Goal: Information Seeking & Learning: Learn about a topic

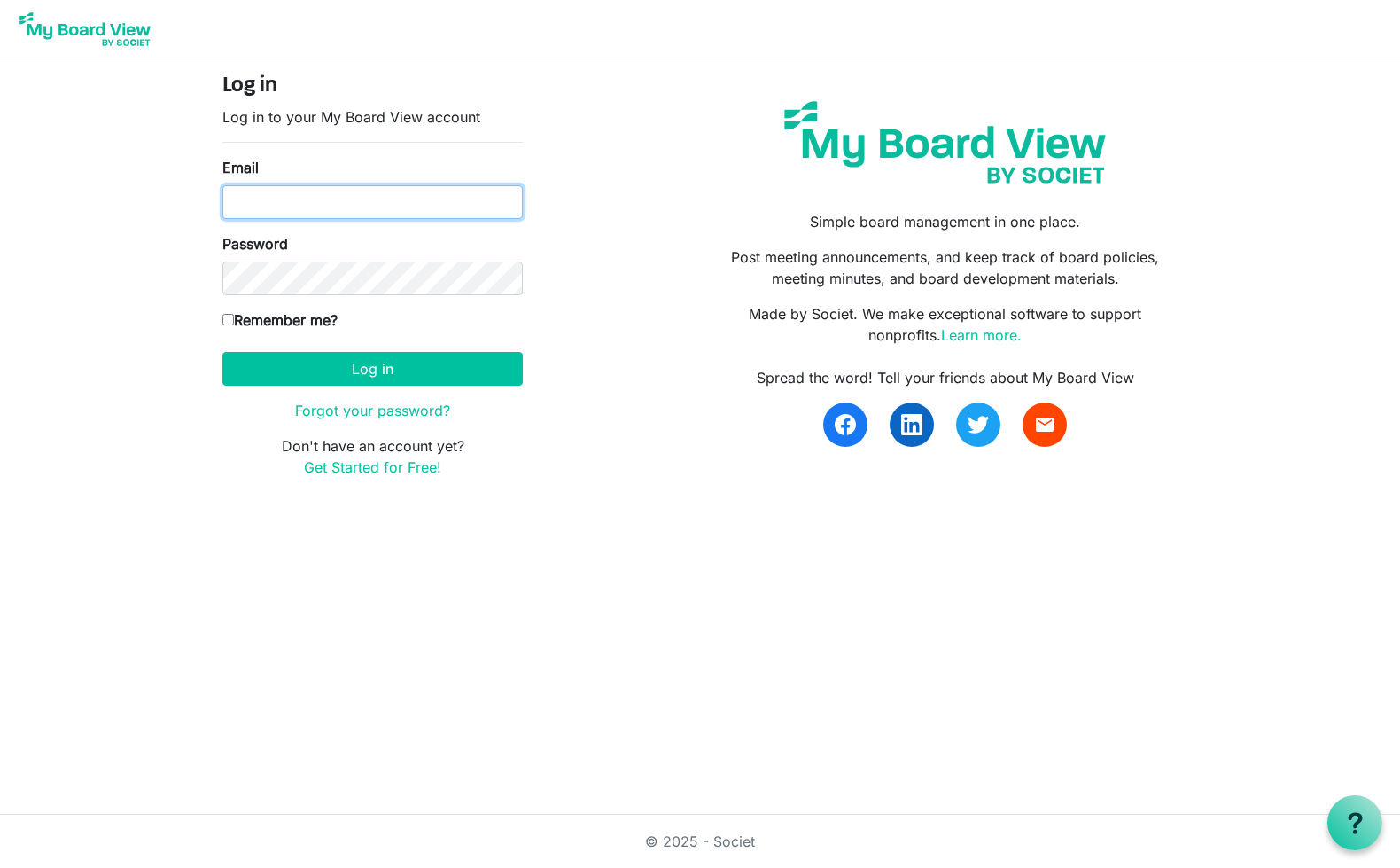
type input "chantan21@gmail.com"
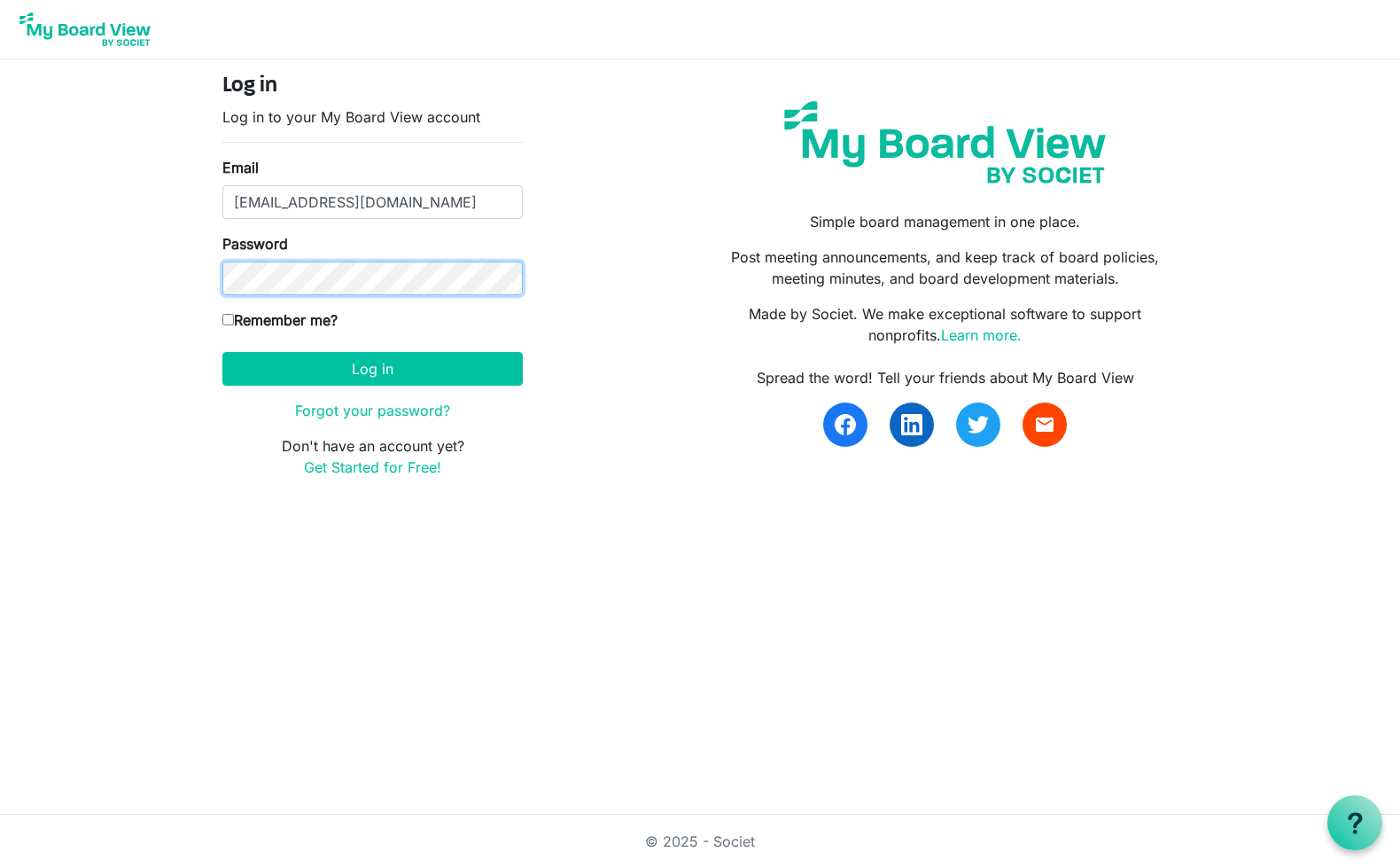
click at [373, 368] on button "Log in" at bounding box center [373, 368] width 301 height 34
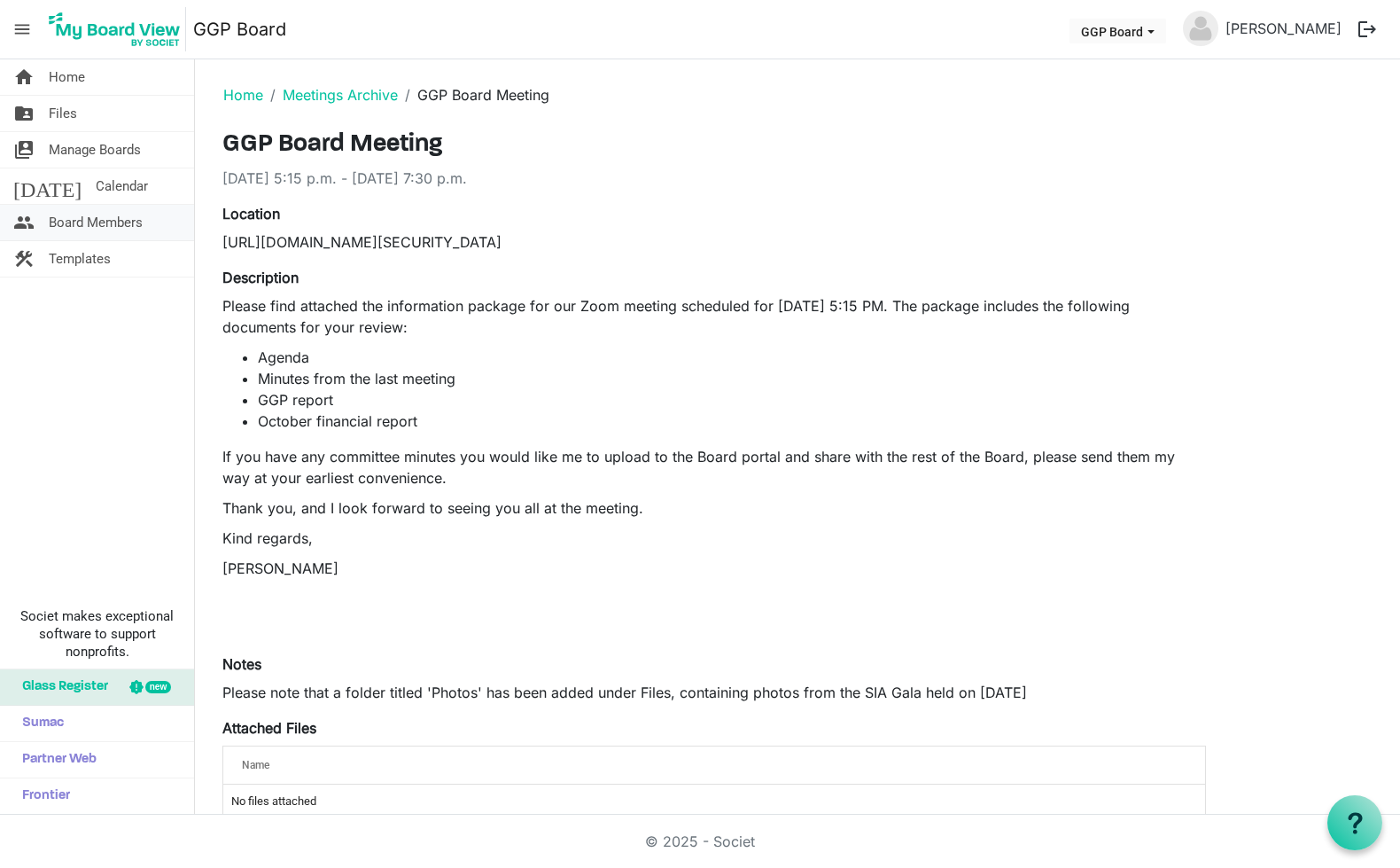
click at [104, 224] on span "Board Members" at bounding box center [96, 222] width 94 height 36
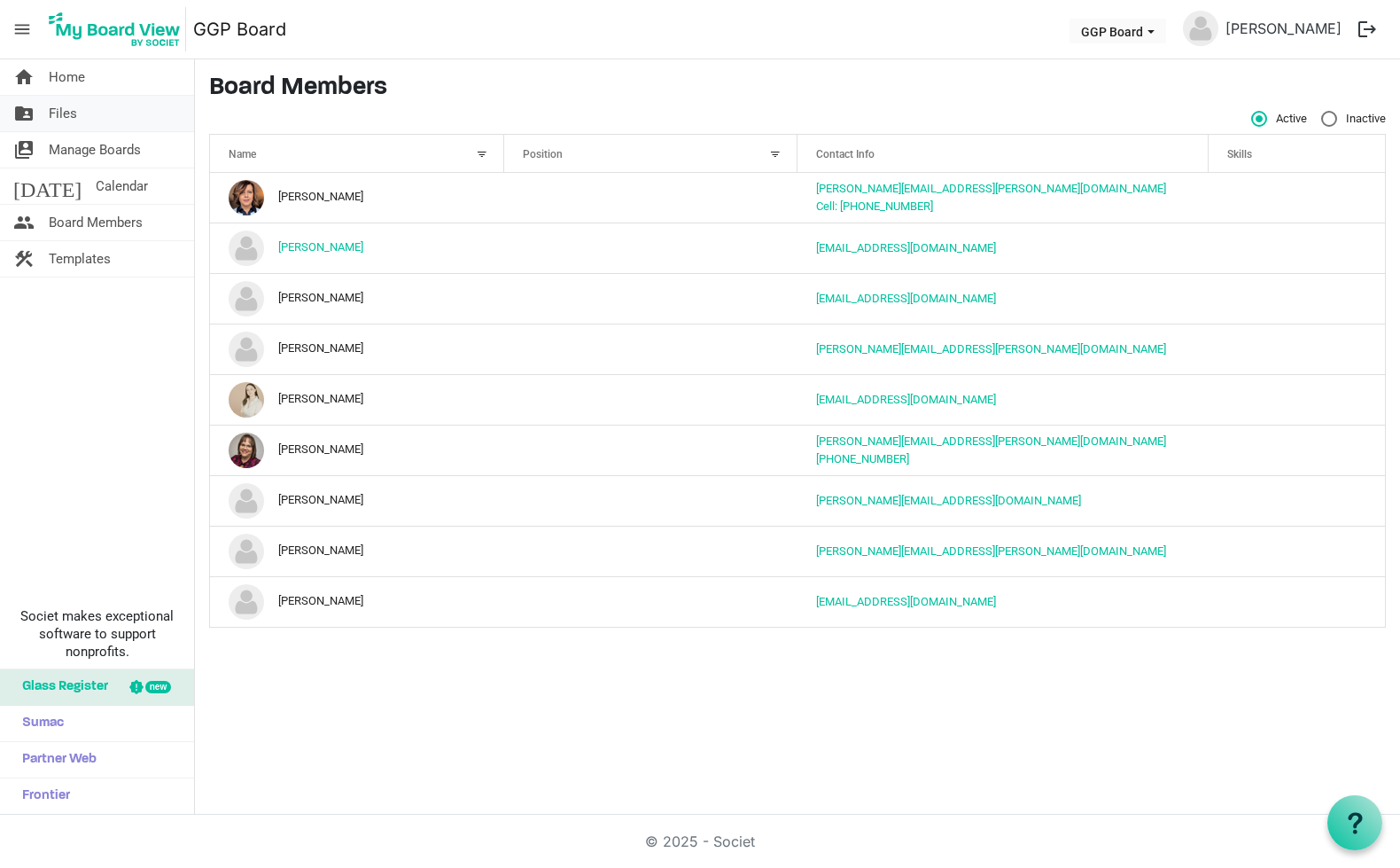
click at [60, 108] on span "Files" at bounding box center [63, 113] width 29 height 36
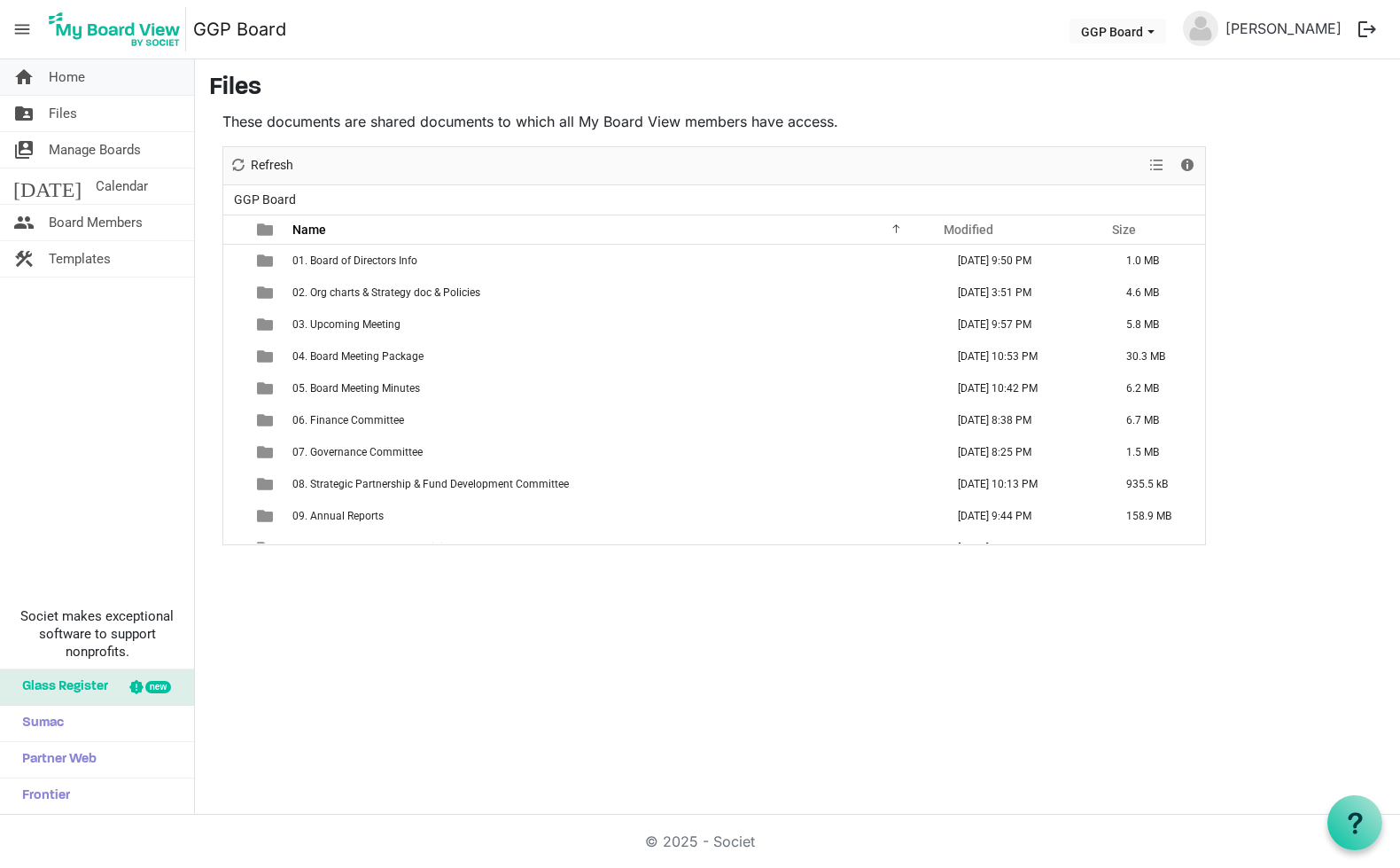
click at [94, 88] on link "home Home" at bounding box center [97, 77] width 194 height 36
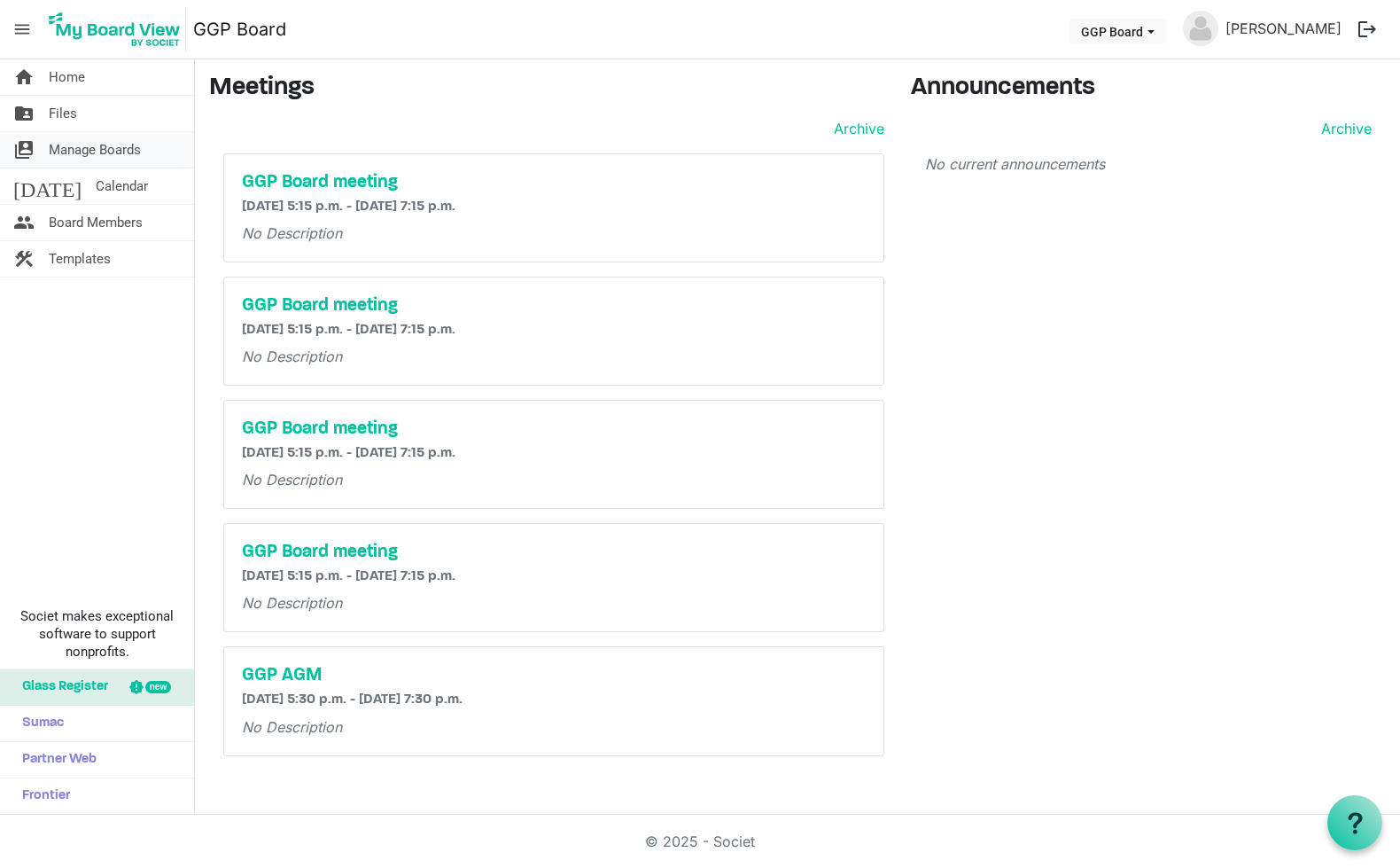
click at [129, 158] on span "Manage Boards" at bounding box center [95, 150] width 92 height 36
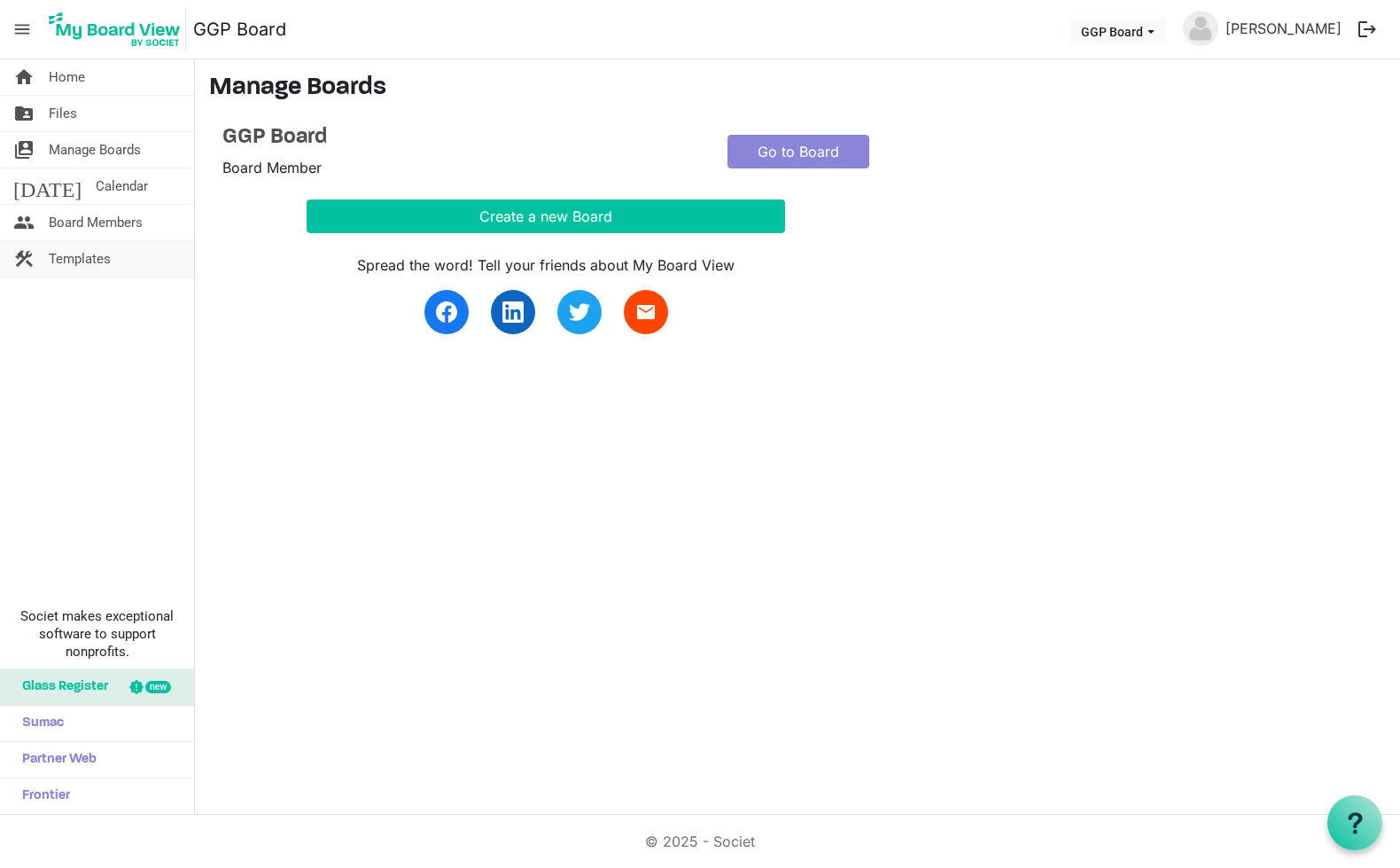
click at [89, 259] on span "Templates" at bounding box center [80, 258] width 62 height 36
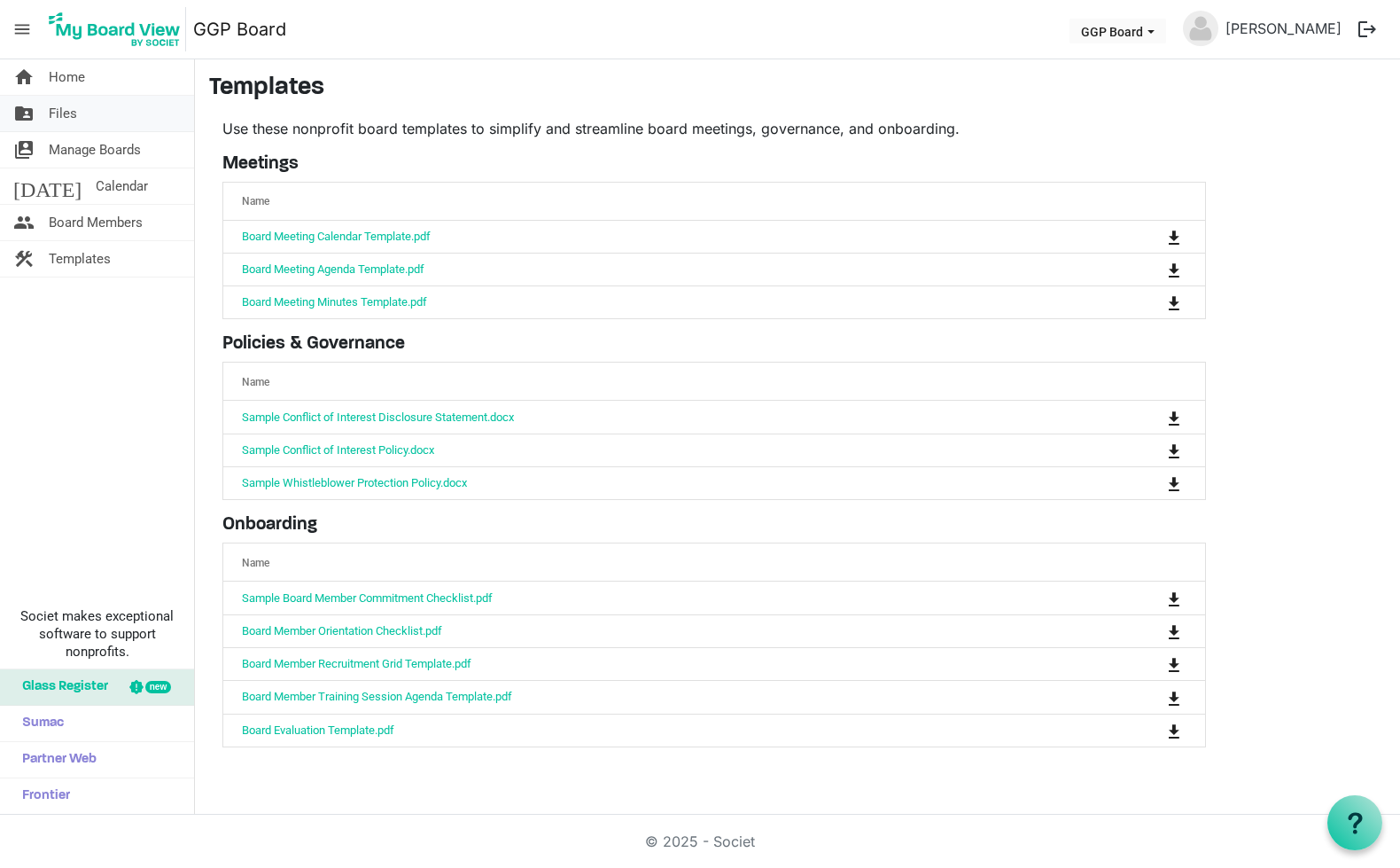
click at [81, 112] on link "folder_shared Files" at bounding box center [97, 113] width 194 height 36
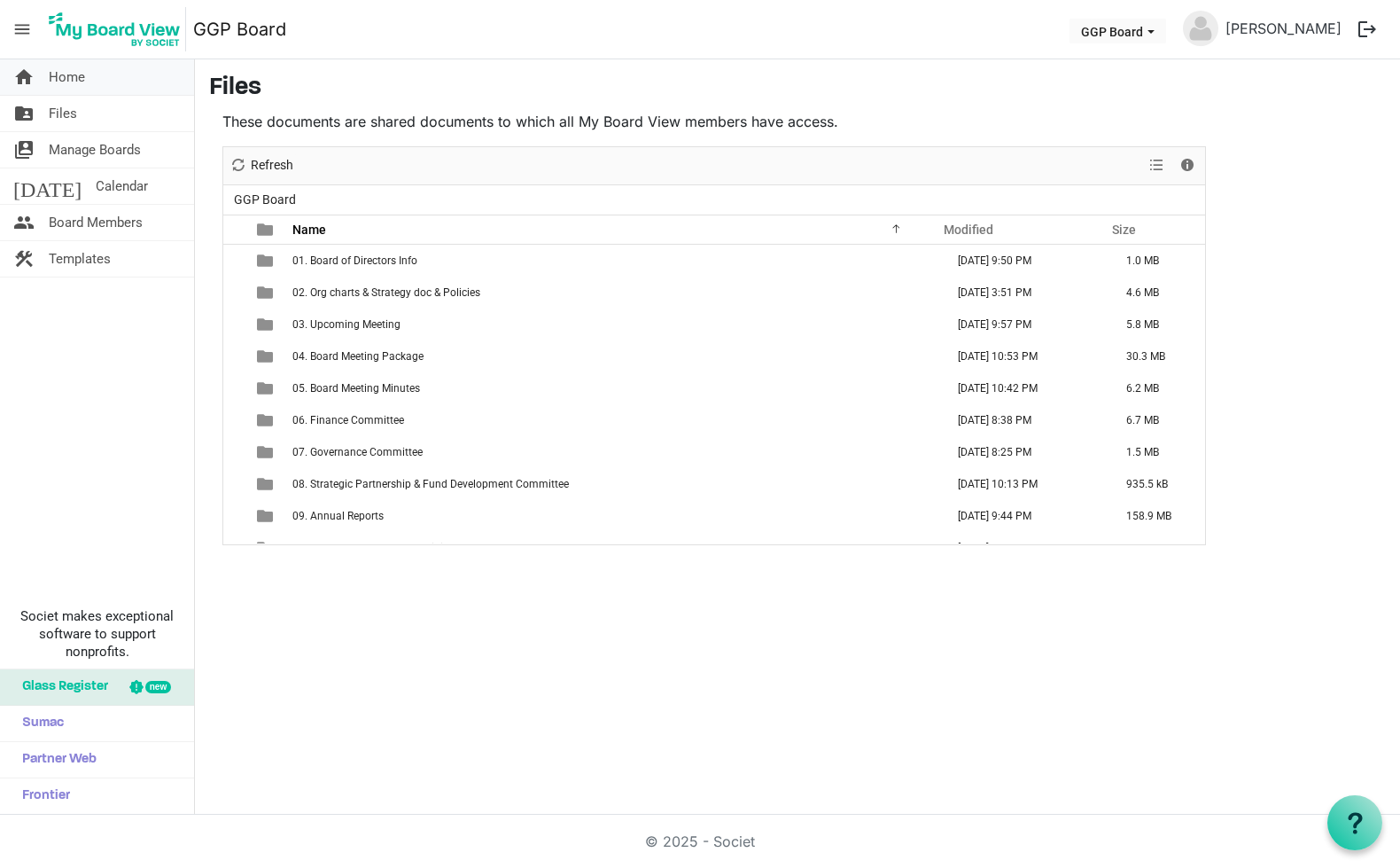
click at [59, 75] on span "Home" at bounding box center [67, 77] width 36 height 36
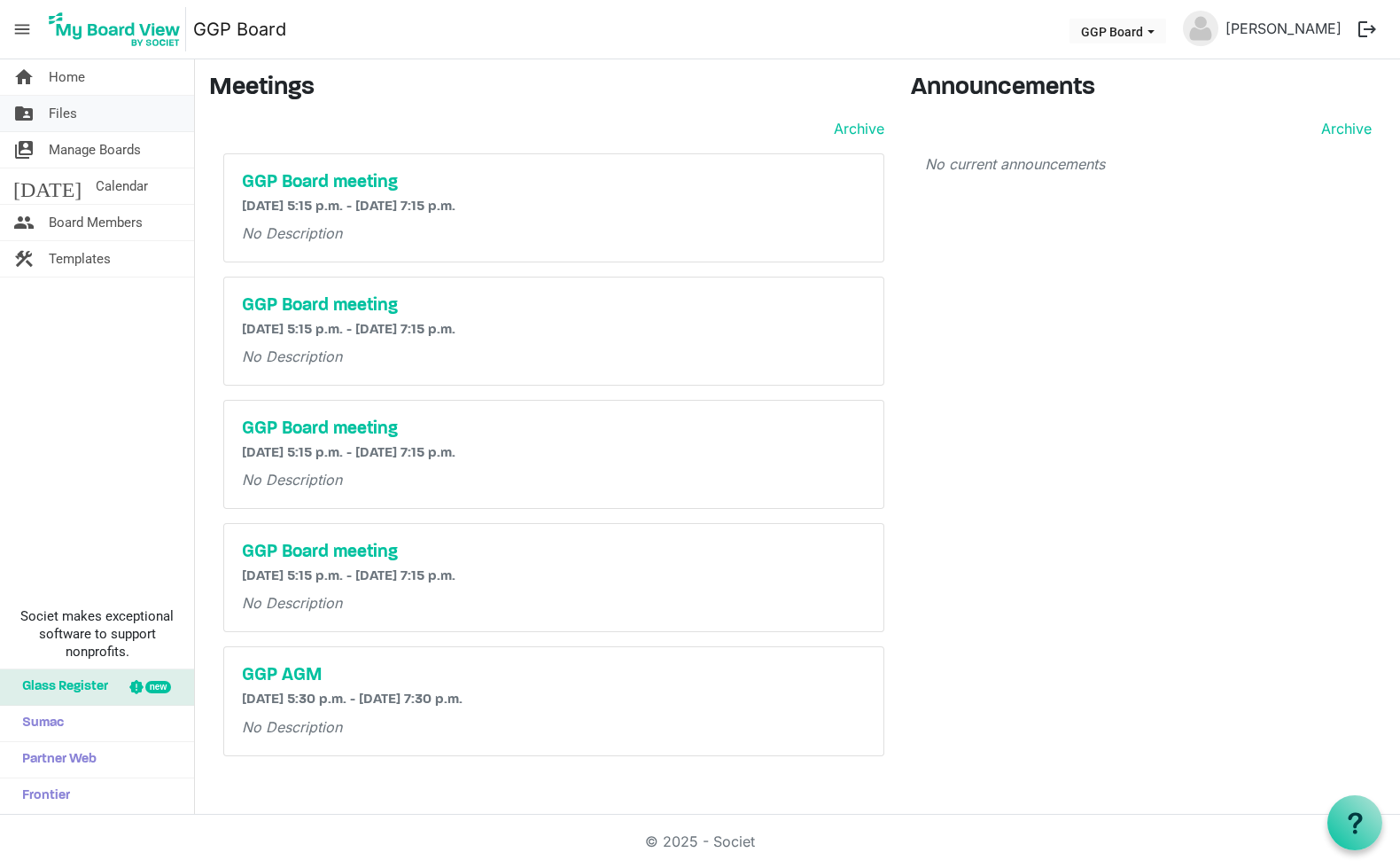
click at [63, 117] on span "Files" at bounding box center [63, 113] width 29 height 36
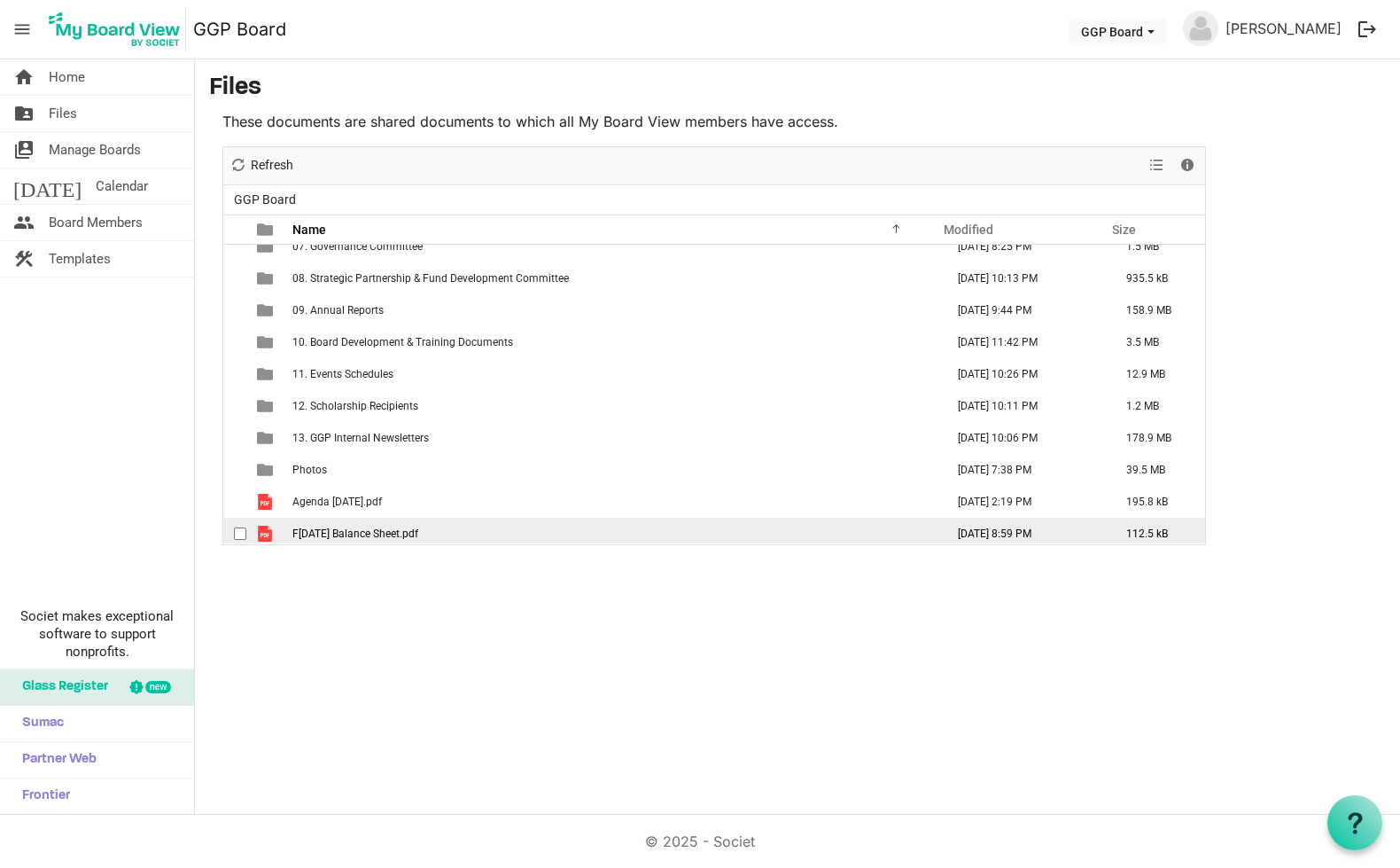
scroll to position [187, 0]
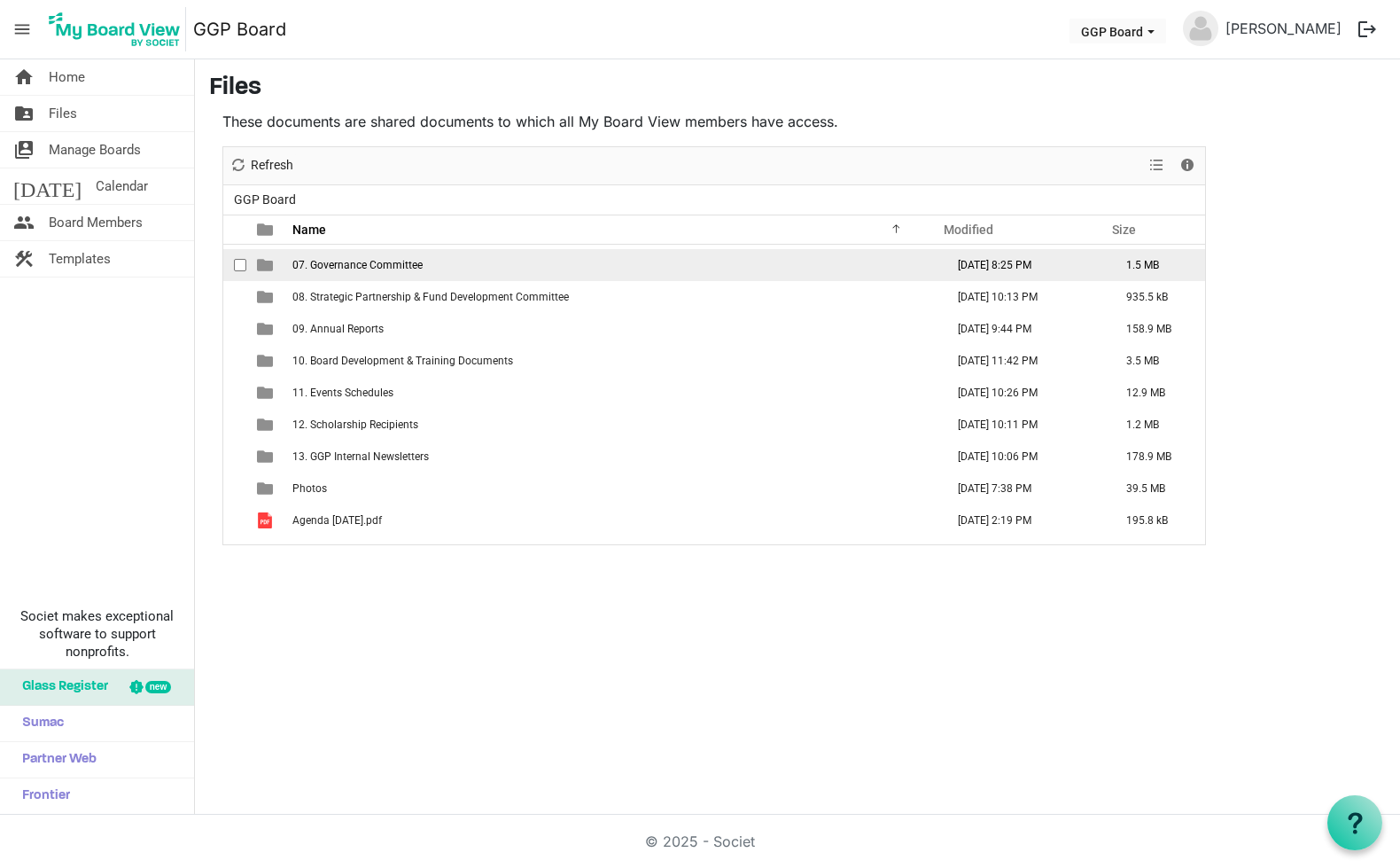
click at [344, 269] on span "07. Governance Committee" at bounding box center [358, 265] width 131 height 12
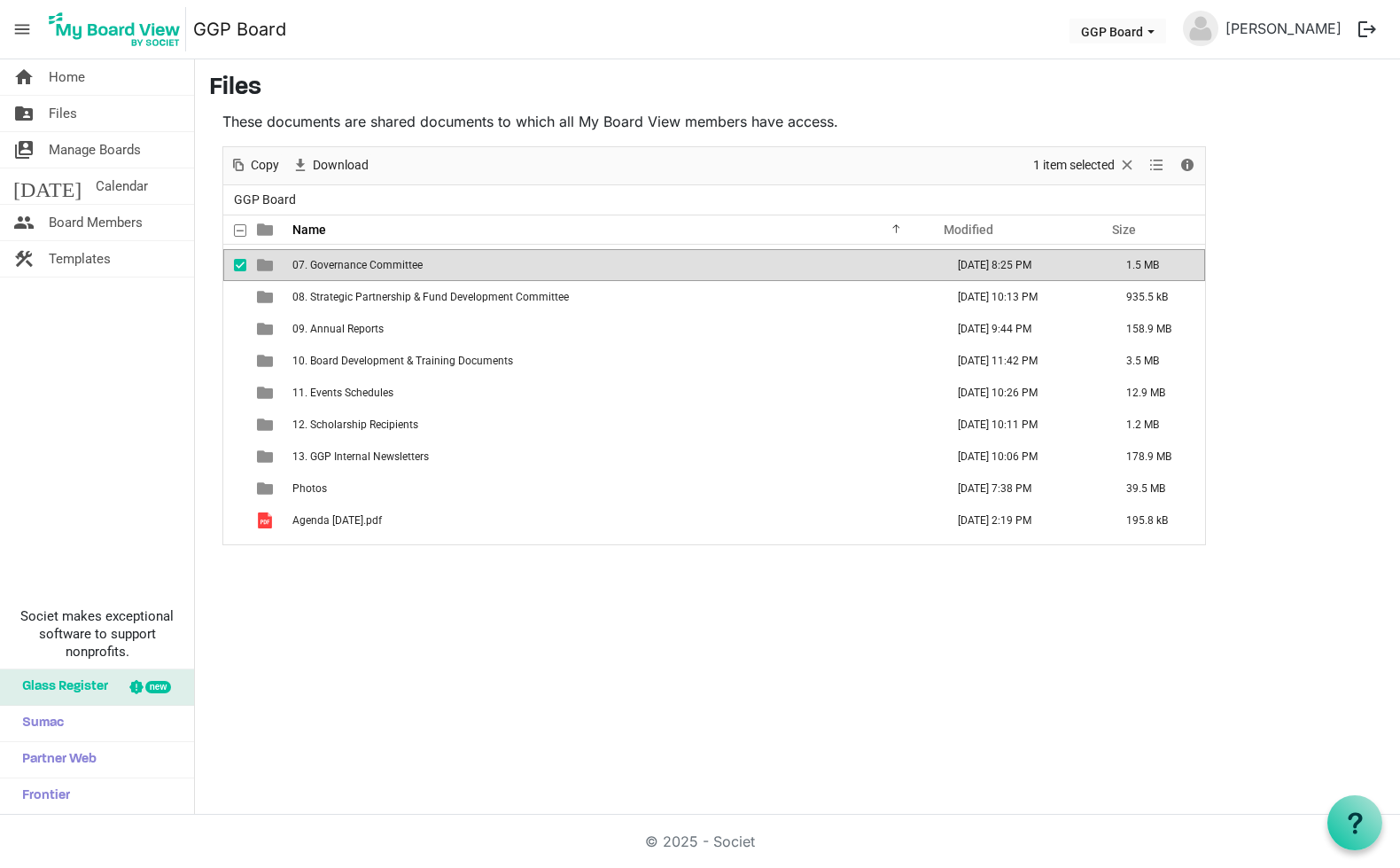
click at [344, 268] on span "07. Governance Committee" at bounding box center [358, 265] width 131 height 12
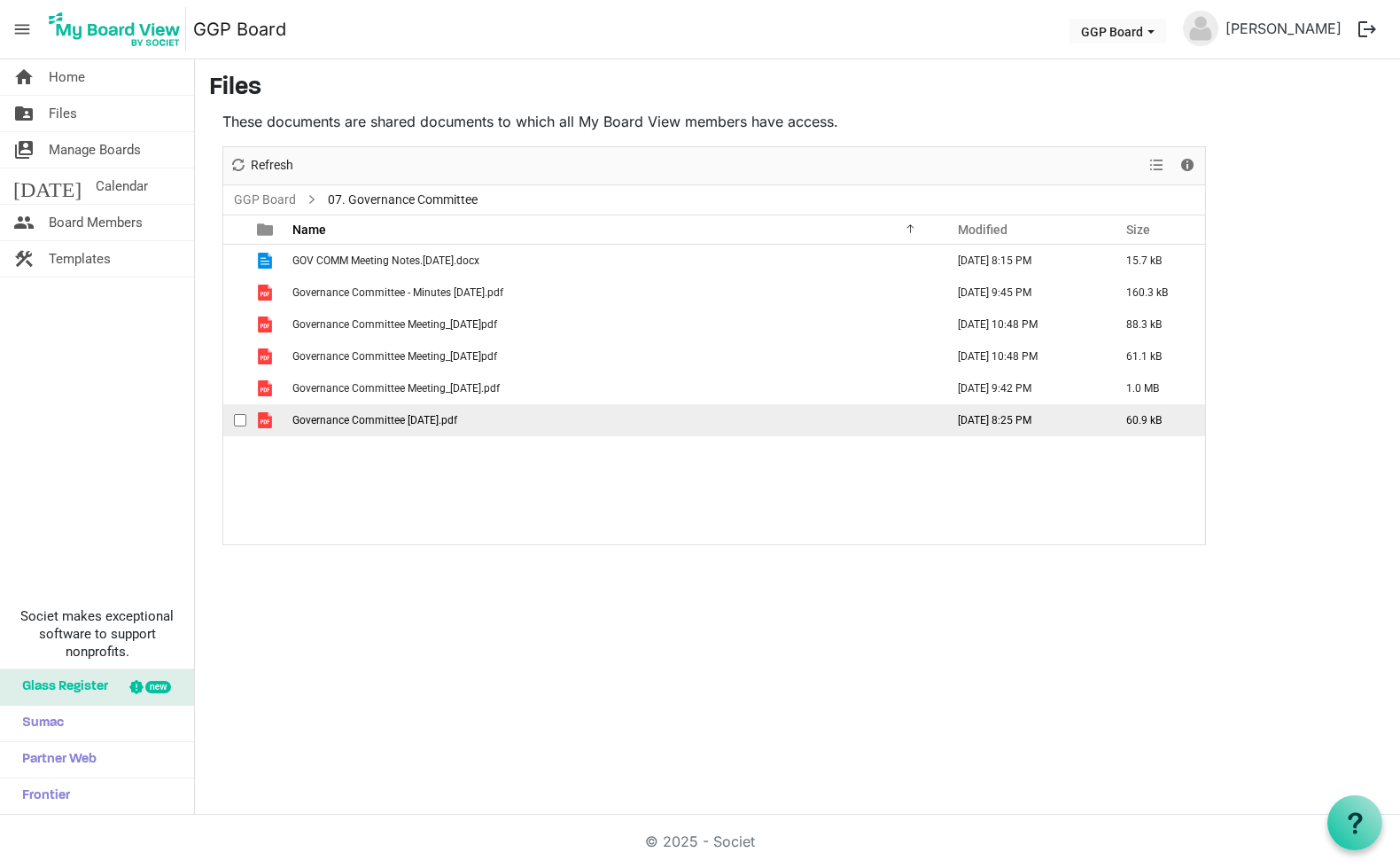
click at [439, 422] on span "Governance Committee [DATE].pdf" at bounding box center [375, 420] width 165 height 12
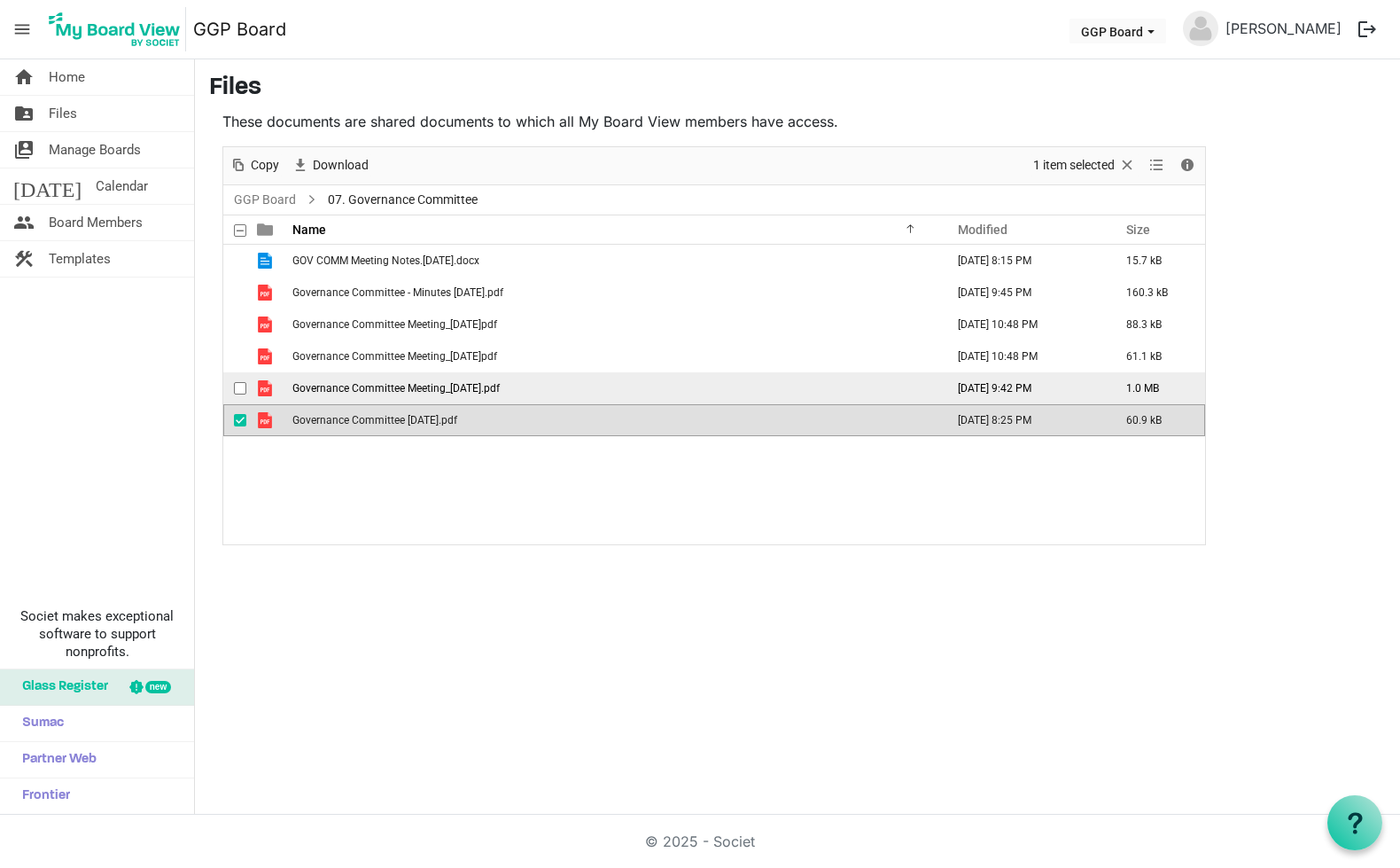
click at [261, 386] on span "is template cell column header type" at bounding box center [265, 388] width 16 height 16
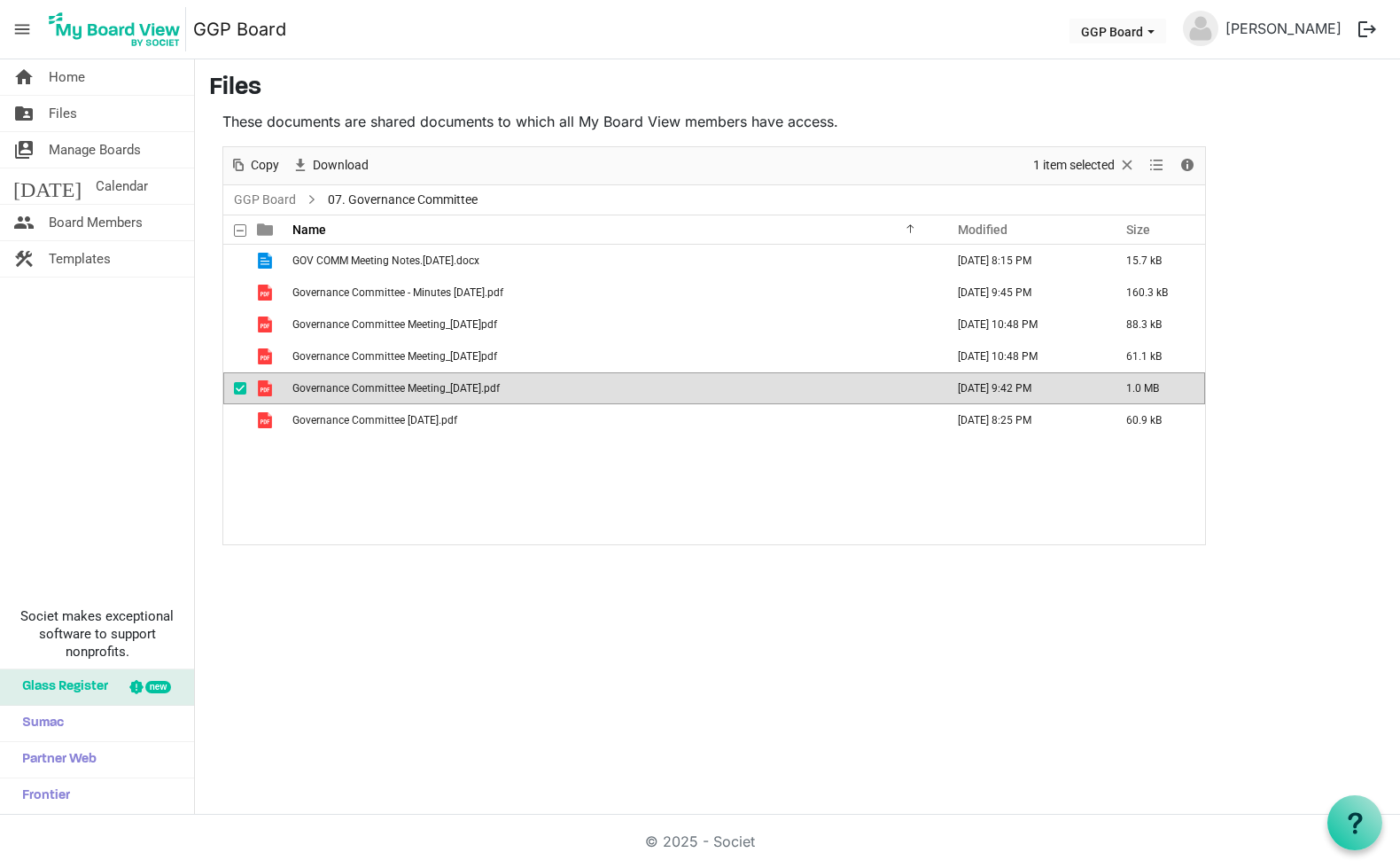
click at [261, 386] on span "is template cell column header type" at bounding box center [265, 388] width 16 height 16
click at [322, 389] on span "Governance Committee Meeting_[DATE].pdf" at bounding box center [397, 388] width 207 height 12
click at [374, 386] on span "Governance Committee Meeting_[DATE].pdf" at bounding box center [397, 388] width 207 height 12
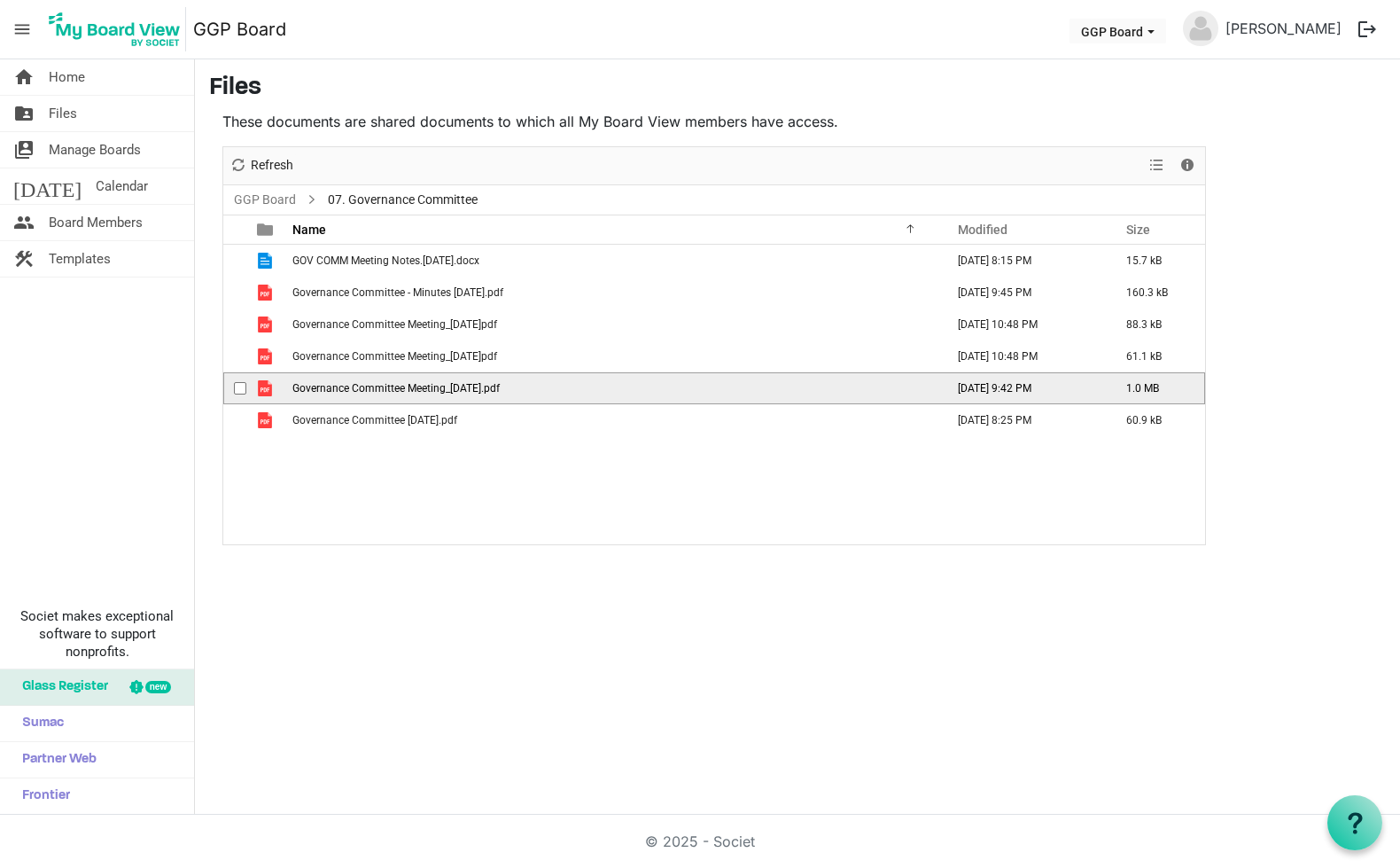
click at [266, 392] on span "is template cell column header type" at bounding box center [265, 388] width 16 height 16
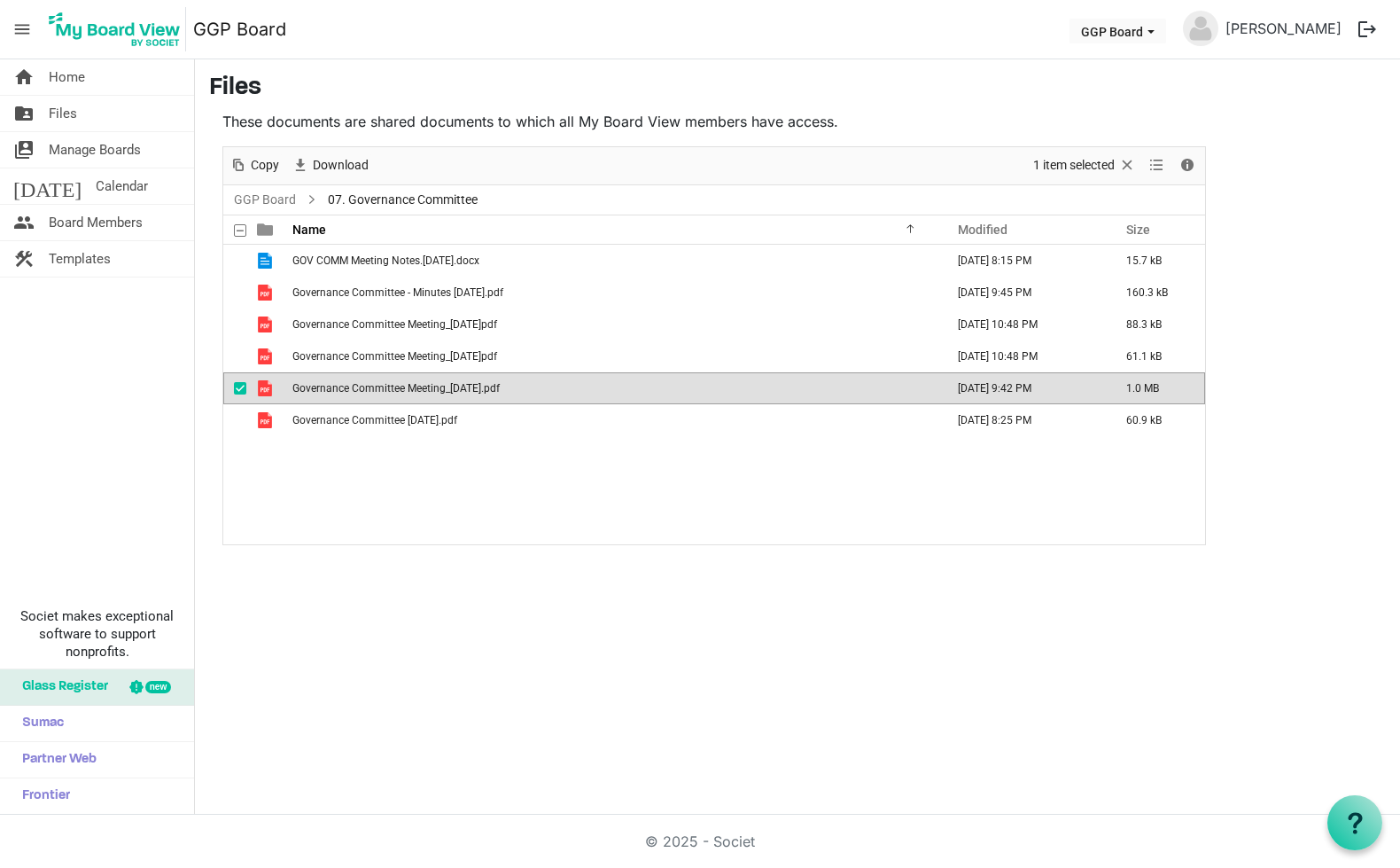
click at [266, 392] on span "is template cell column header type" at bounding box center [265, 388] width 16 height 16
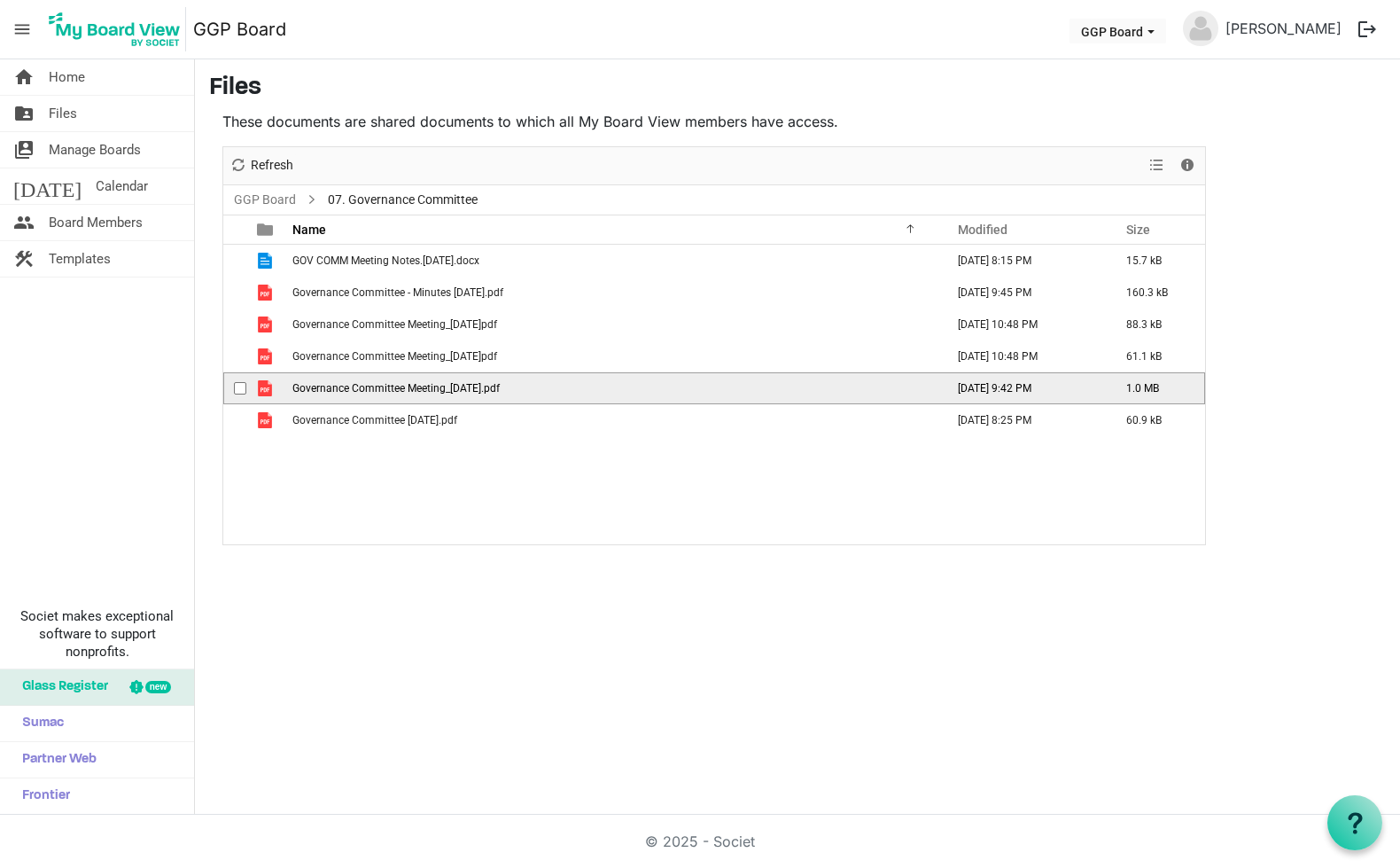
click at [266, 392] on span "is template cell column header type" at bounding box center [265, 388] width 16 height 16
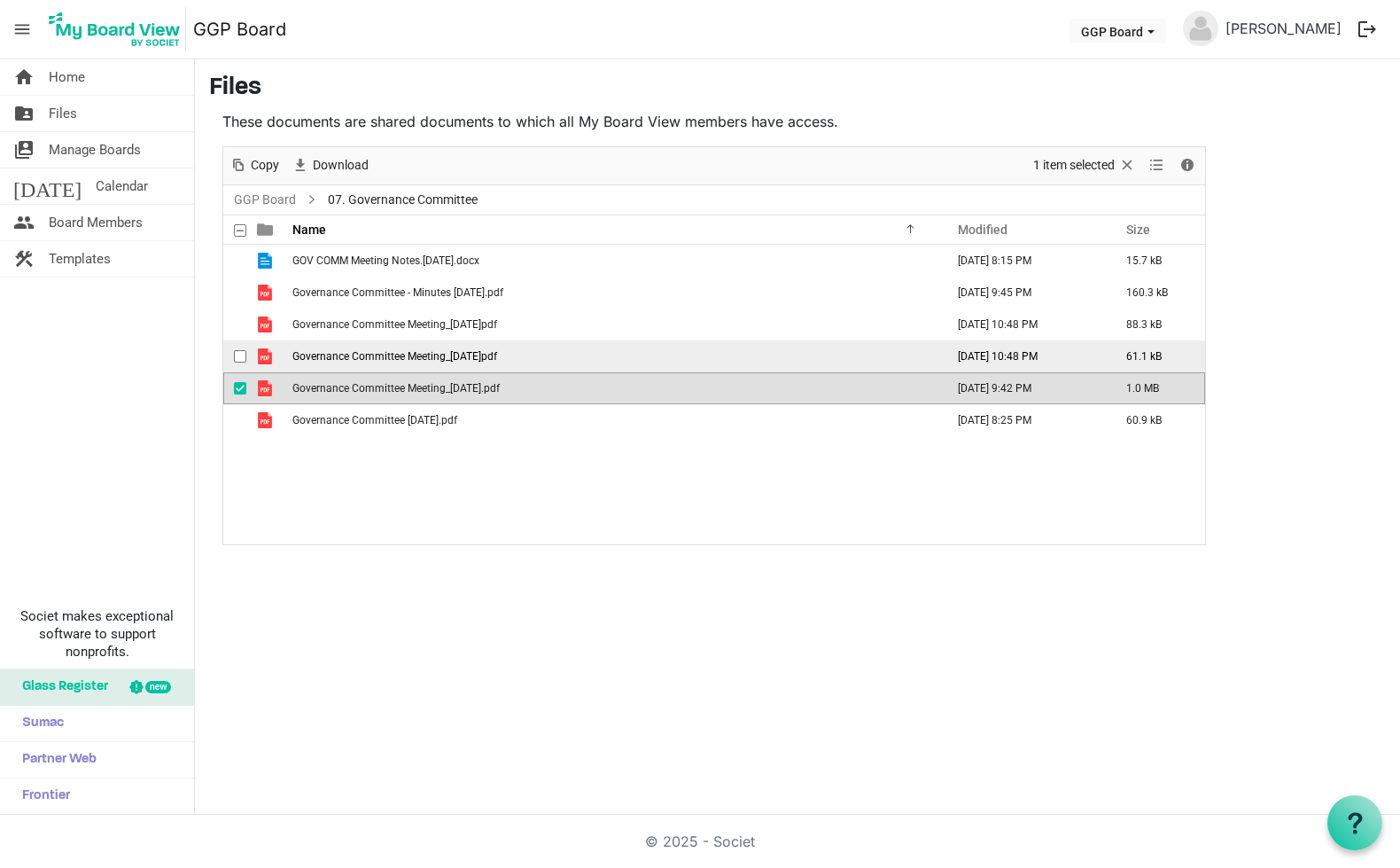
click at [263, 360] on span "is template cell column header type" at bounding box center [265, 356] width 16 height 16
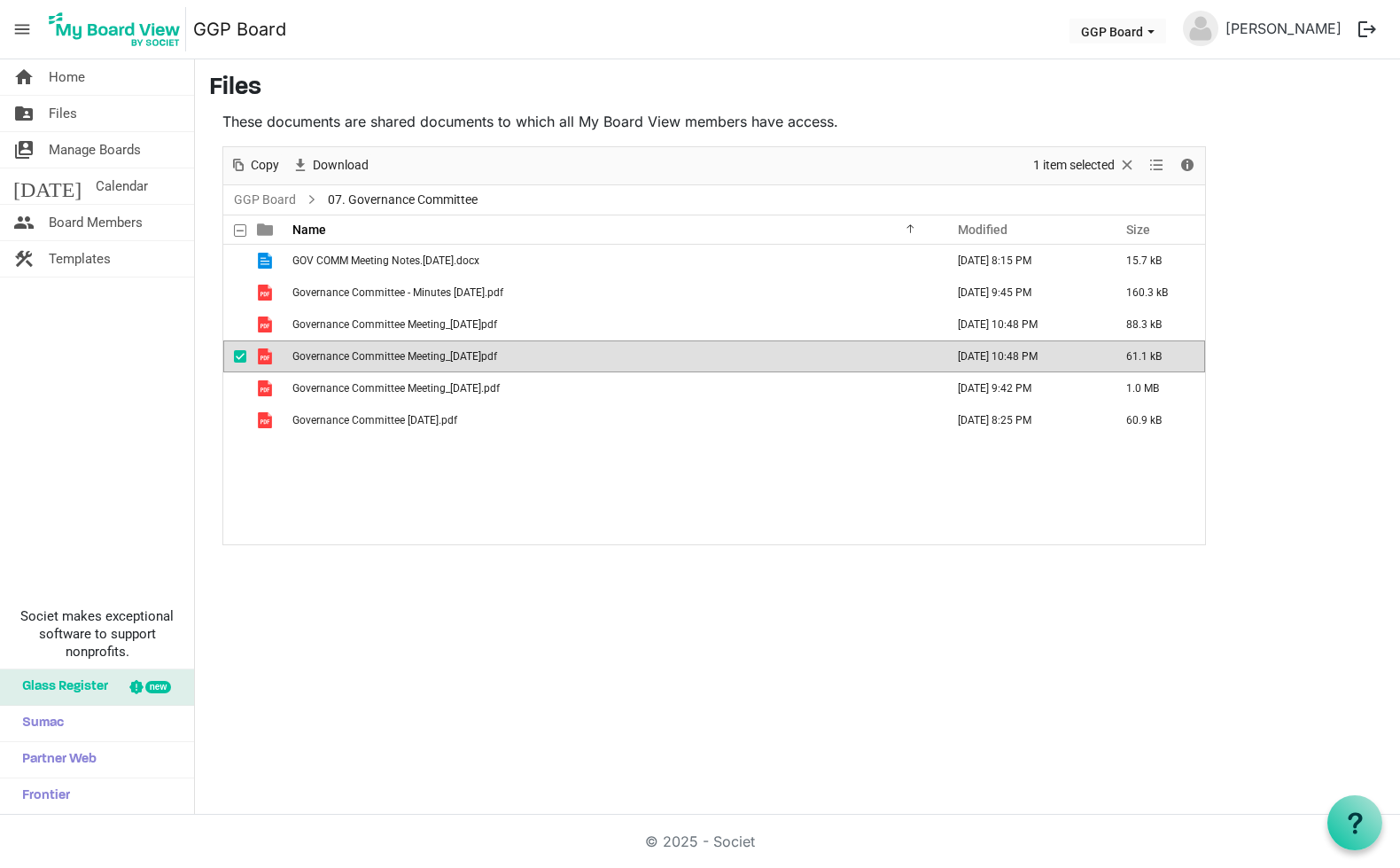
click at [263, 360] on span "is template cell column header type" at bounding box center [265, 356] width 16 height 16
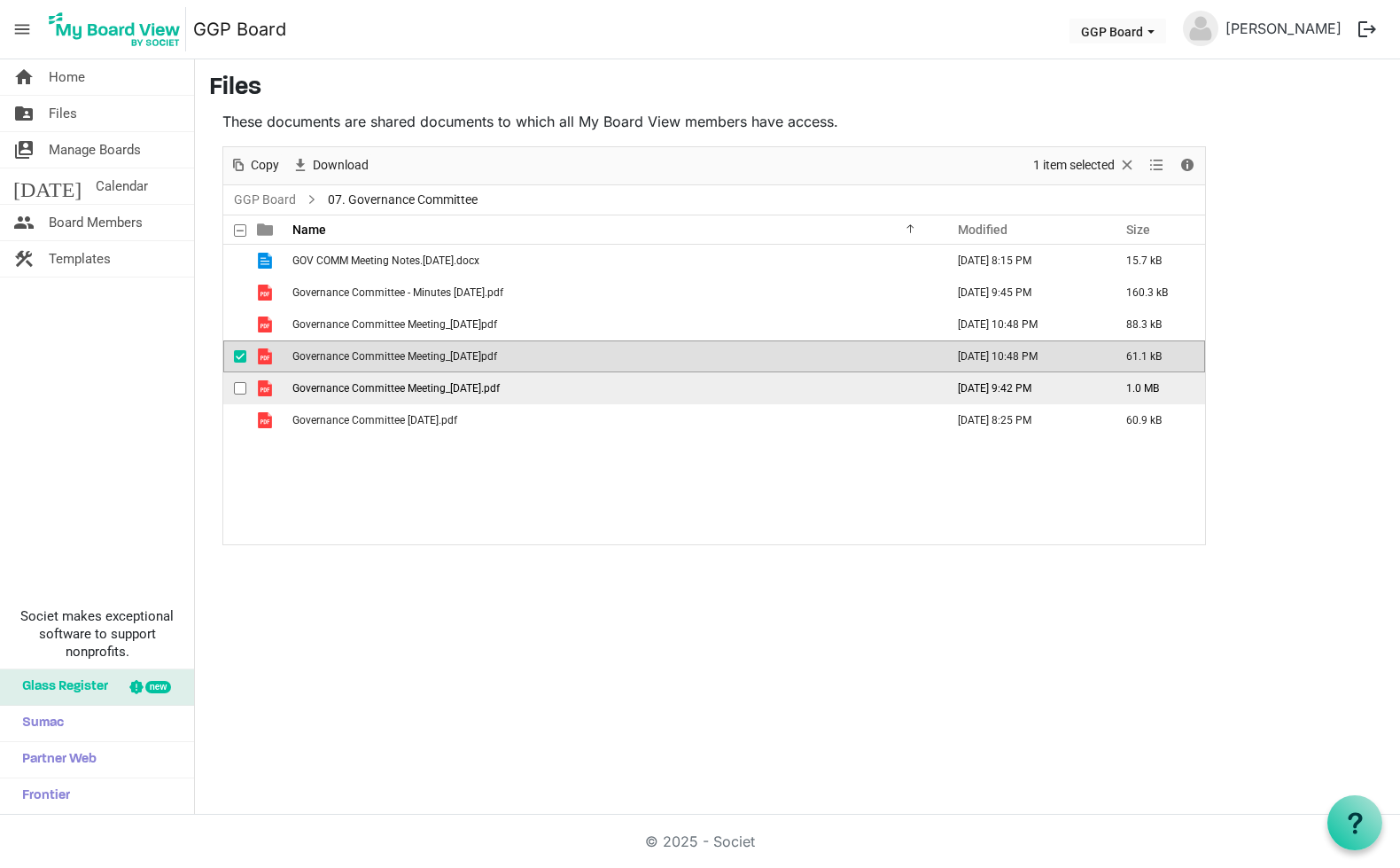
click at [986, 394] on td "[DATE] 9:42 PM" at bounding box center [1023, 388] width 168 height 32
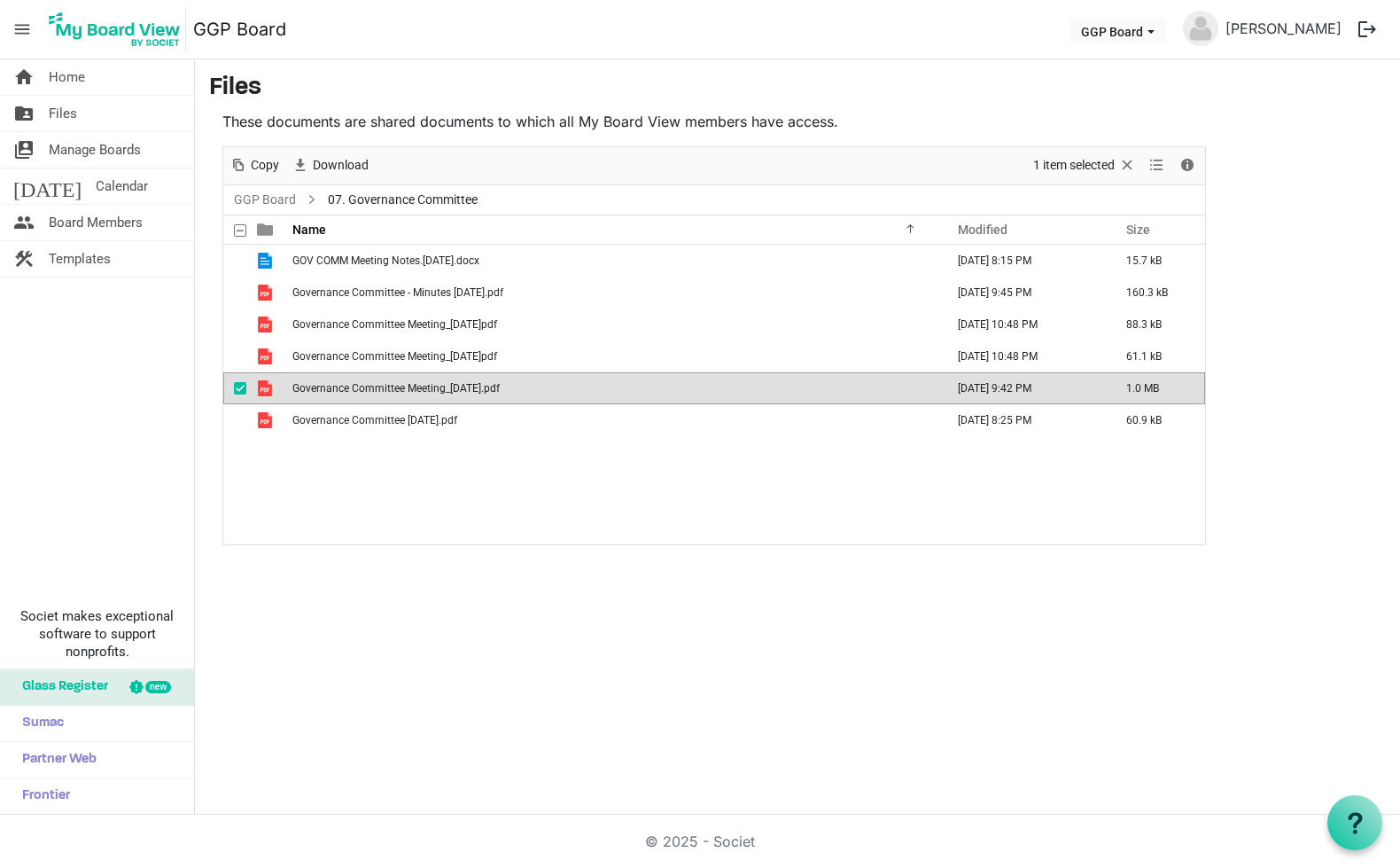
click at [452, 392] on span "Governance Committee Meeting_[DATE].pdf" at bounding box center [397, 388] width 207 height 12
click at [96, 188] on span "Calendar" at bounding box center [122, 185] width 52 height 36
click at [14, 183] on span "[DATE]" at bounding box center [47, 185] width 68 height 36
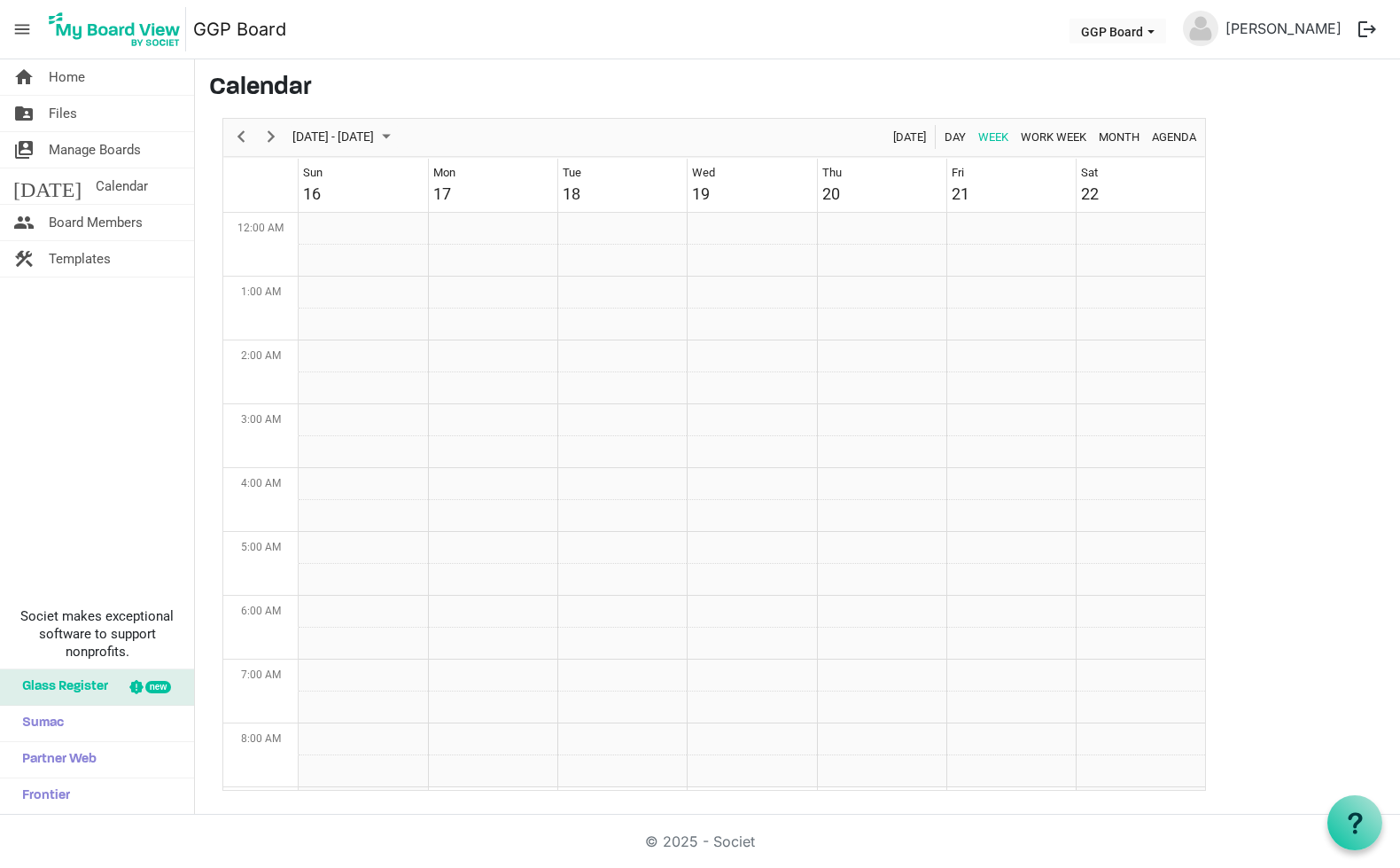
scroll to position [574, 0]
click at [275, 137] on span "Next" at bounding box center [271, 136] width 21 height 22
click at [1102, 305] on td "Week of November 25, 2025" at bounding box center [1141, 306] width 130 height 32
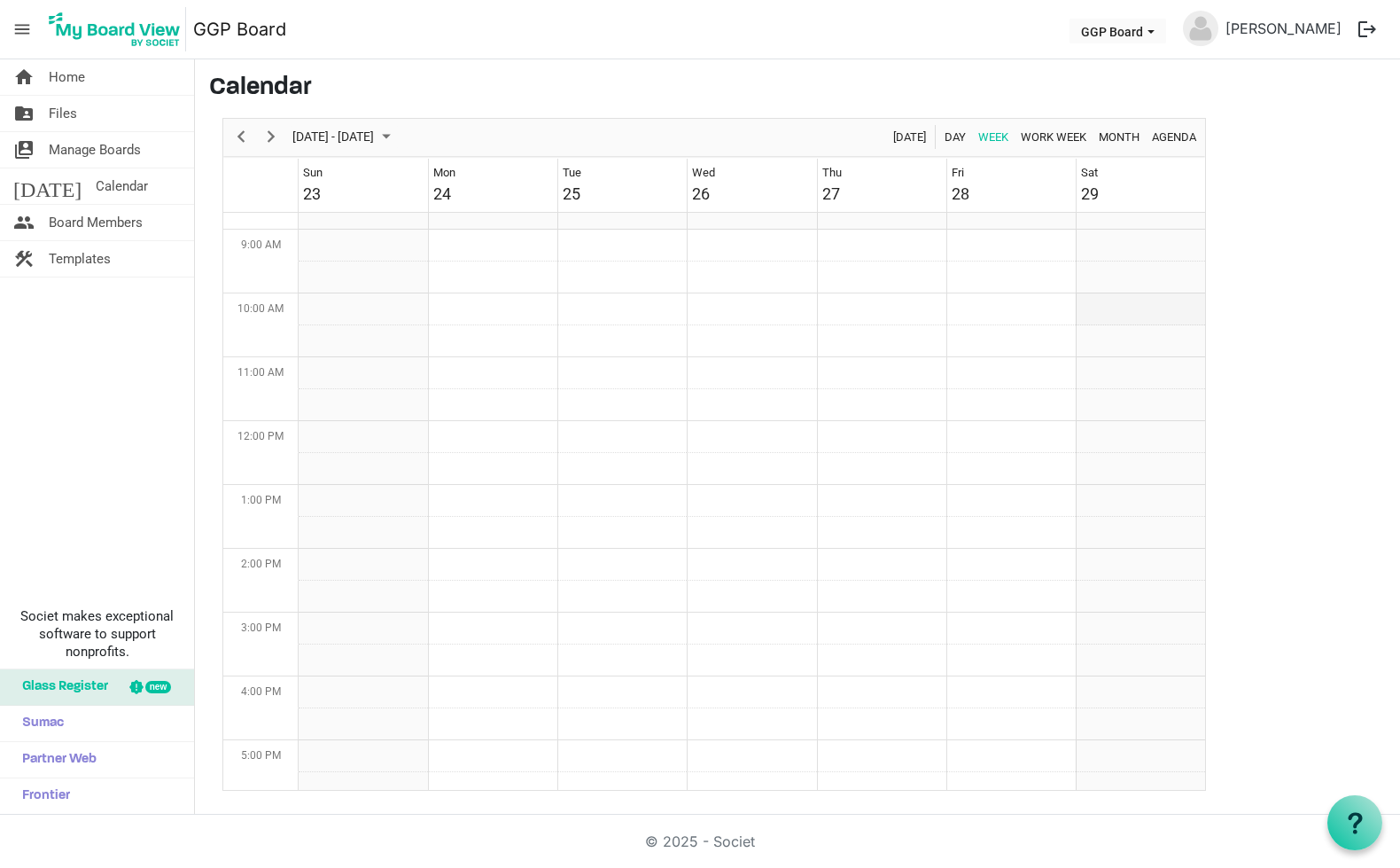
scroll to position [553, 0]
click at [1102, 305] on td "Week of November 25, 2025" at bounding box center [1141, 313] width 130 height 32
click at [1102, 305] on td "Week of November 25, 2025" at bounding box center [1141, 316] width 130 height 32
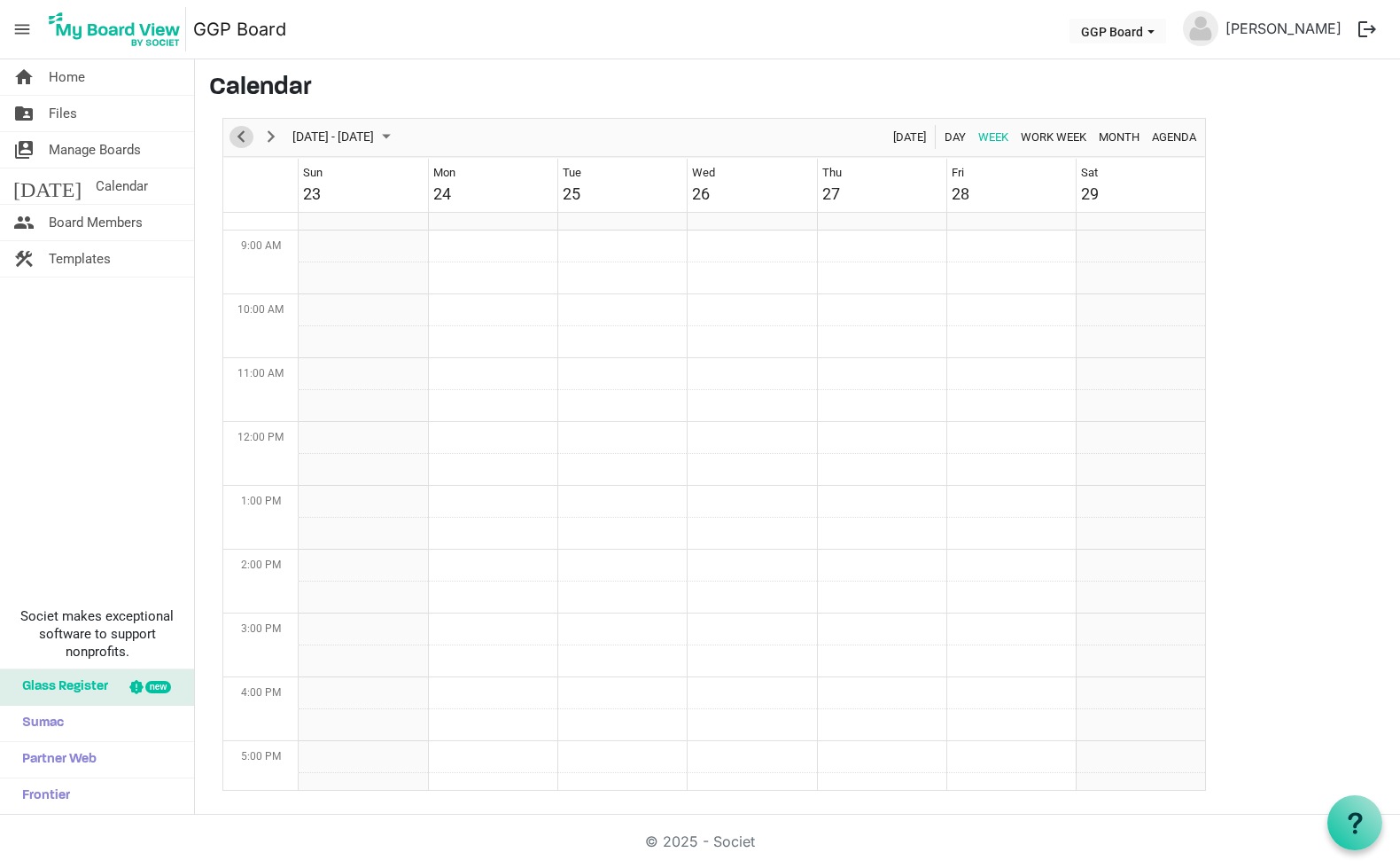
click at [236, 140] on span "Previous" at bounding box center [241, 136] width 21 height 22
